Goal: Task Accomplishment & Management: Manage account settings

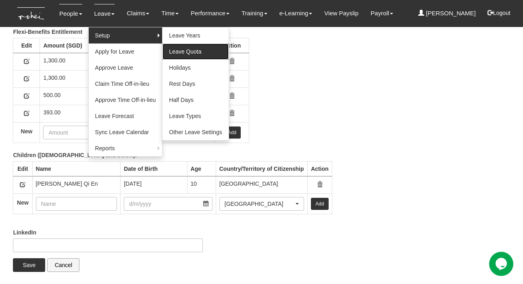
click at [188, 49] on link "Leave Quota" at bounding box center [196, 52] width 66 height 16
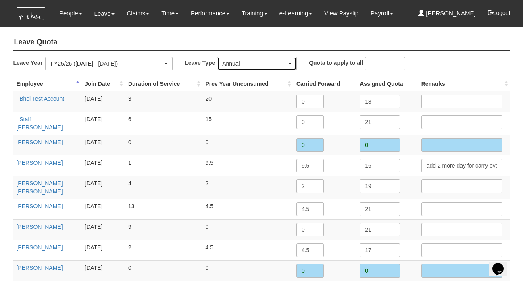
click at [241, 64] on div "Annual" at bounding box center [254, 64] width 65 height 8
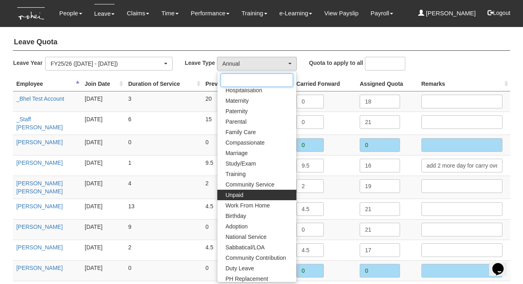
scroll to position [57, 0]
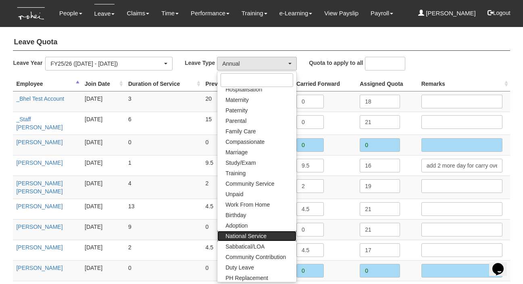
click at [252, 235] on span "National Service" at bounding box center [246, 236] width 41 height 8
select select "21"
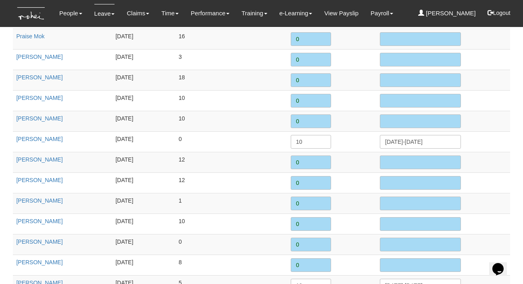
scroll to position [1036, 0]
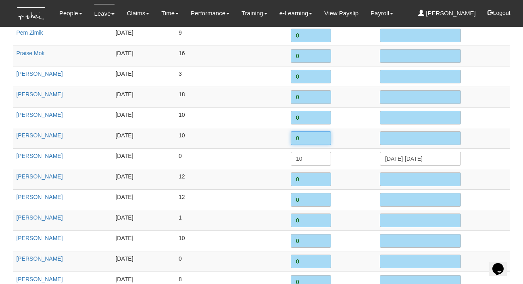
drag, startPoint x: 303, startPoint y: 127, endPoint x: 293, endPoint y: 126, distance: 9.4
click at [293, 132] on input "0" at bounding box center [311, 139] width 40 height 14
type input "15"
click at [404, 132] on input "text" at bounding box center [420, 139] width 81 height 14
paste input "29 September to 17 October 2025"
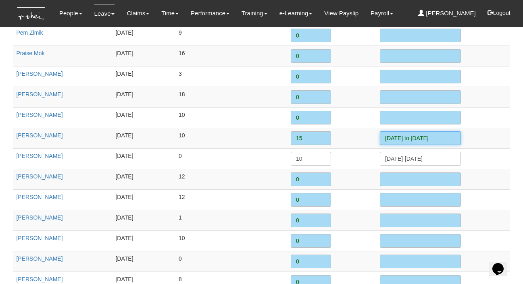
scroll to position [1119, 0]
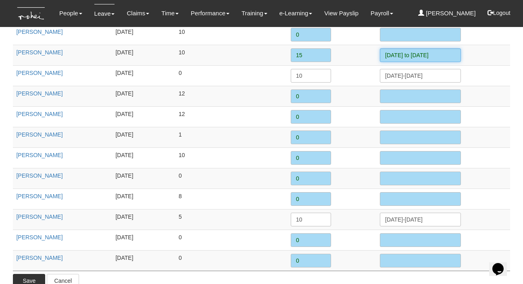
type input "29 September to 17 October 2025"
click at [29, 274] on input "Save" at bounding box center [29, 281] width 32 height 14
